Goal: Task Accomplishment & Management: Manage account settings

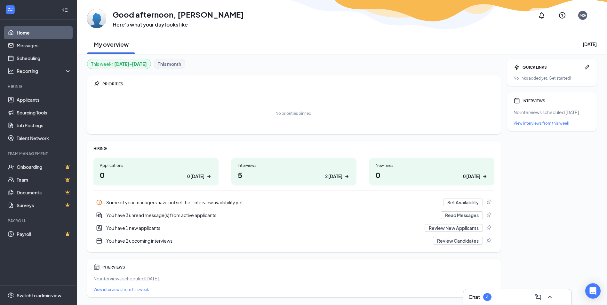
click at [254, 171] on h1 "5 2 today" at bounding box center [294, 175] width 112 height 11
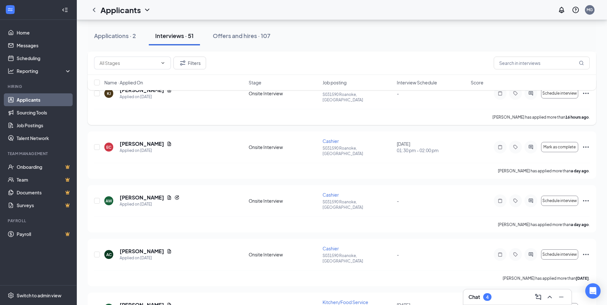
scroll to position [160, 0]
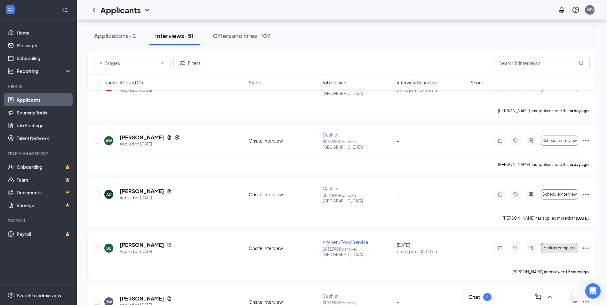
click at [568, 246] on span "Mark as complete" at bounding box center [560, 248] width 32 height 4
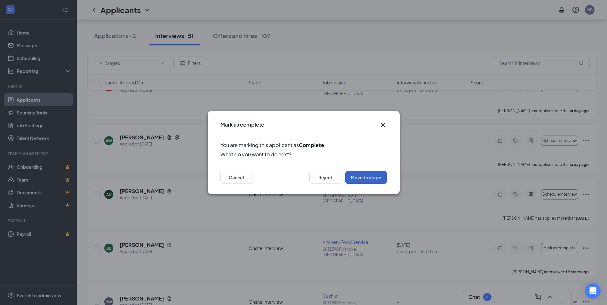
click at [367, 177] on button "Move to stage" at bounding box center [366, 177] width 42 height 13
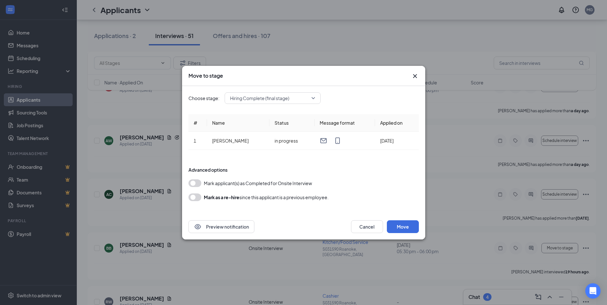
click at [193, 183] on button "button" at bounding box center [195, 184] width 13 height 8
click at [402, 225] on button "Move" at bounding box center [403, 227] width 32 height 13
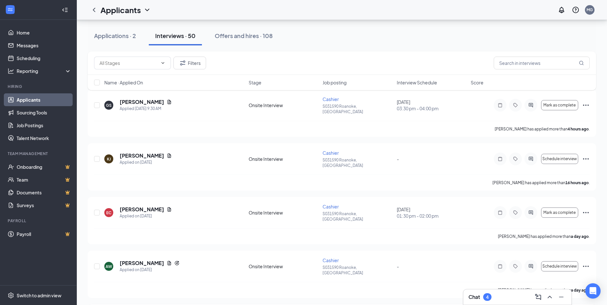
scroll to position [32, 0]
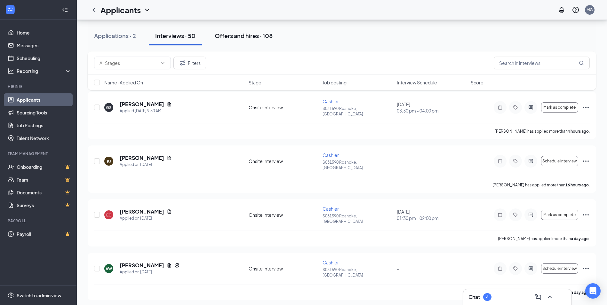
click at [254, 40] on button "Offers and hires · 108" at bounding box center [243, 35] width 71 height 19
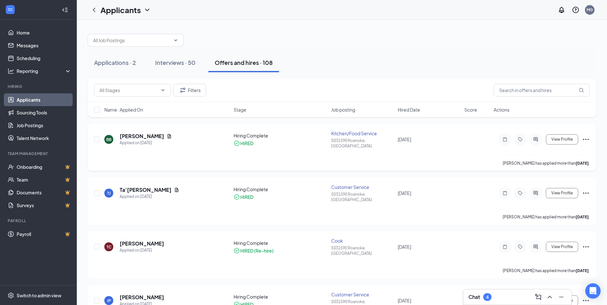
click at [589, 139] on icon "Ellipses" at bounding box center [586, 139] width 6 height 1
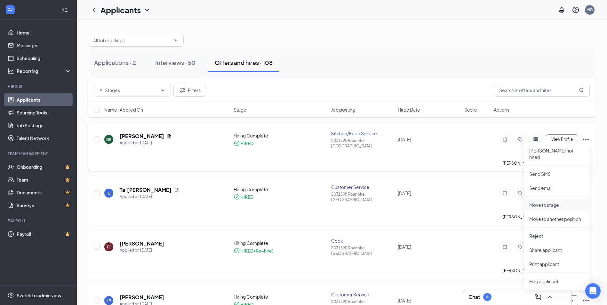
click at [548, 202] on p "Move to stage" at bounding box center [557, 205] width 55 height 6
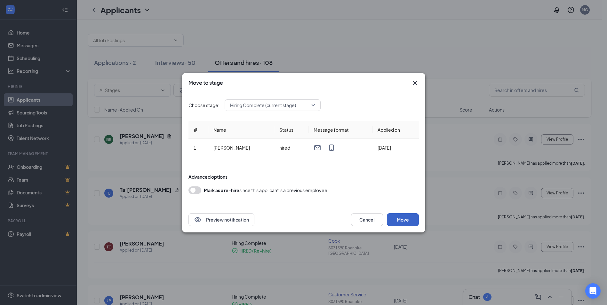
click at [402, 220] on button "Move" at bounding box center [403, 220] width 32 height 13
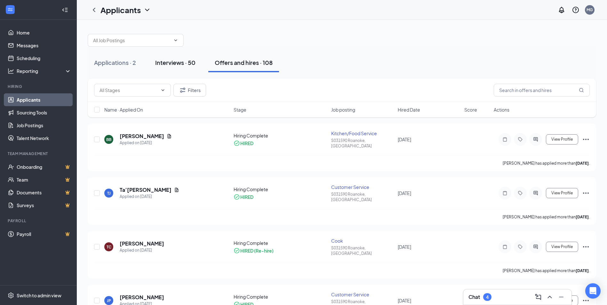
click at [173, 59] on div "Interviews · 50" at bounding box center [175, 63] width 40 height 8
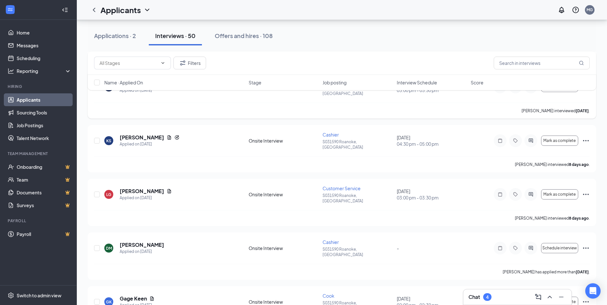
scroll to position [672, 0]
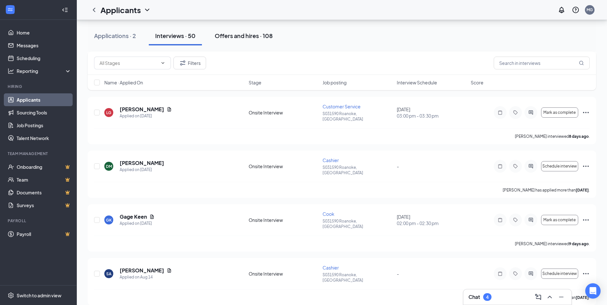
click at [240, 37] on div "Offers and hires · 108" at bounding box center [244, 36] width 58 height 8
